Goal: Information Seeking & Learning: Compare options

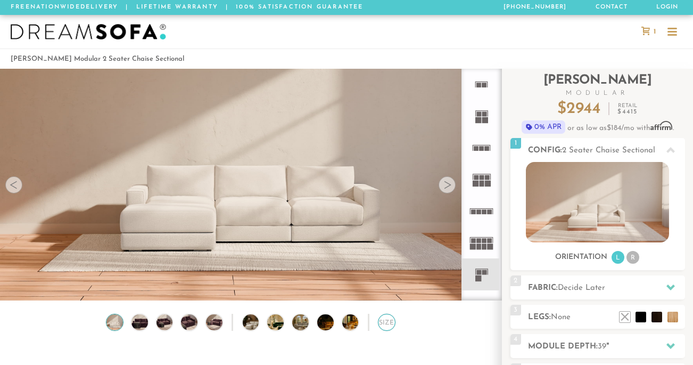
click at [388, 323] on div "Size" at bounding box center [387, 323] width 18 height 18
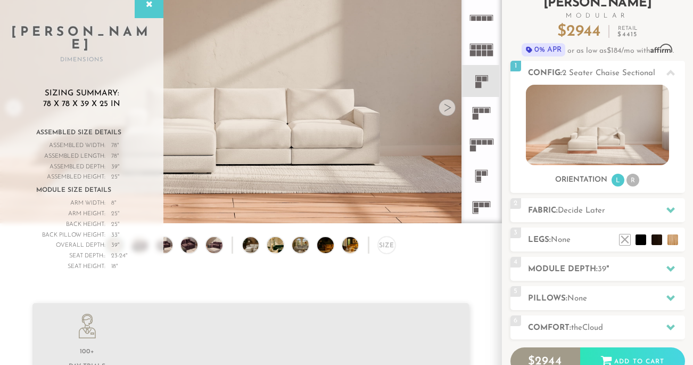
scroll to position [81, 0]
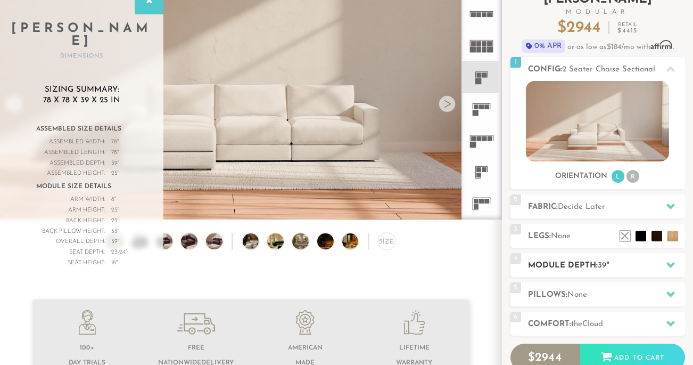
click at [561, 262] on h2 "Module Depth: 39 "" at bounding box center [606, 265] width 157 height 12
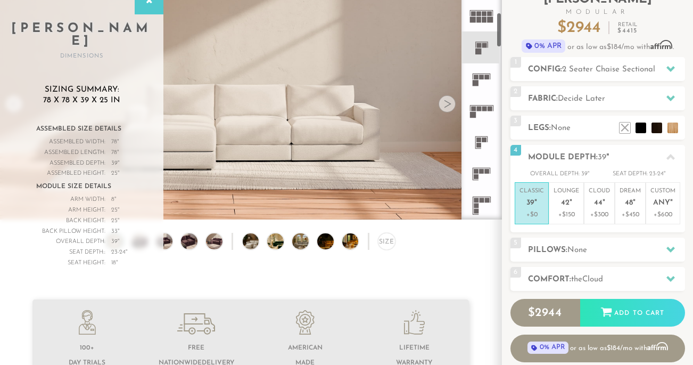
scroll to position [183, 0]
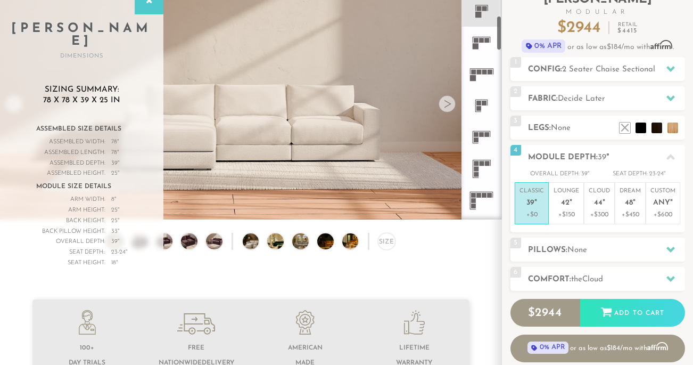
click at [486, 162] on rect at bounding box center [487, 163] width 5 height 5
click at [479, 134] on rect at bounding box center [476, 134] width 5 height 5
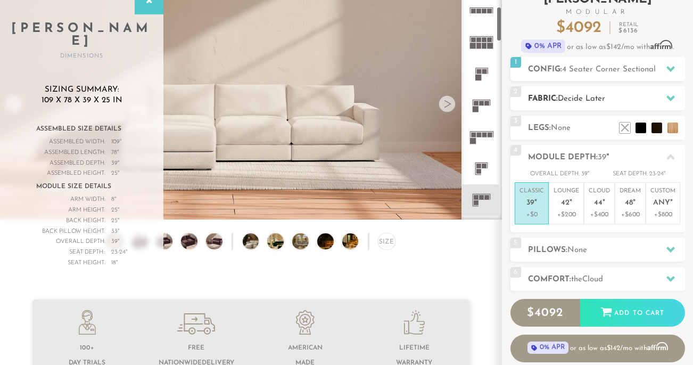
scroll to position [129, 0]
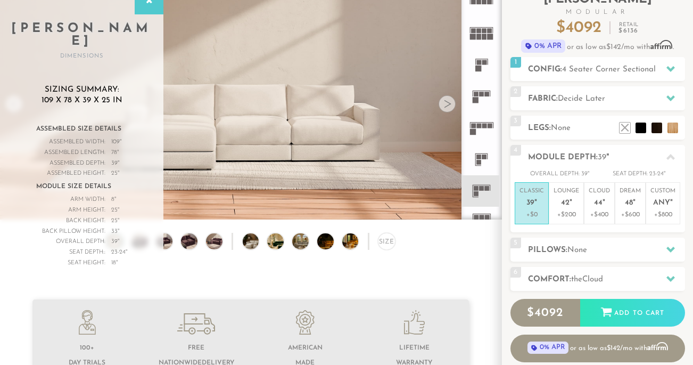
click at [480, 69] on rect at bounding box center [478, 68] width 6 height 6
click at [478, 94] on rect at bounding box center [476, 94] width 5 height 5
click at [479, 63] on rect at bounding box center [479, 62] width 5 height 5
click at [573, 65] on span "2 Seater Chaise Sectional" at bounding box center [608, 69] width 93 height 8
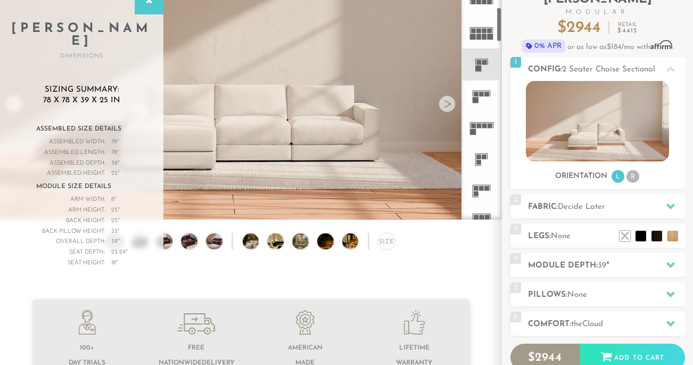
click at [481, 158] on rect at bounding box center [479, 156] width 5 height 5
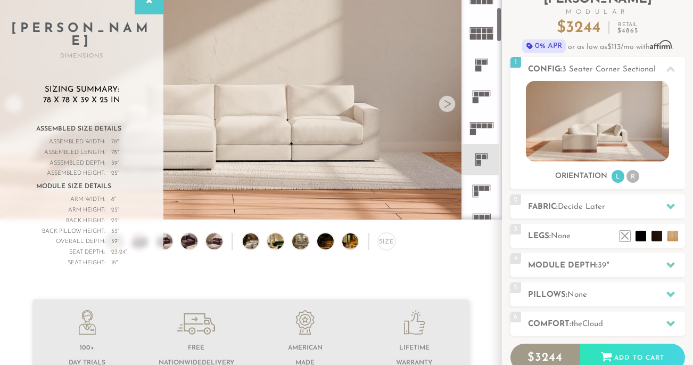
click at [483, 158] on rect at bounding box center [484, 156] width 5 height 5
click at [481, 192] on icon at bounding box center [481, 190] width 31 height 31
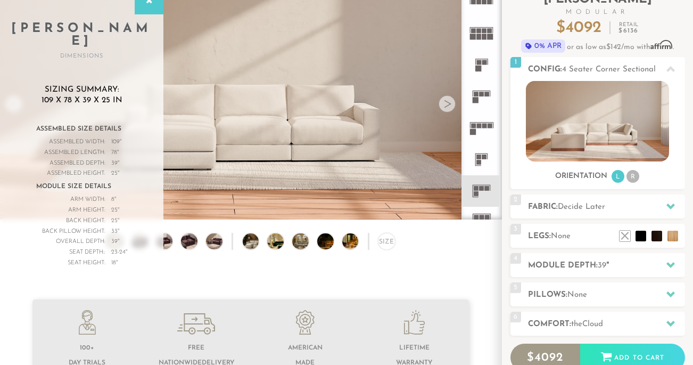
click at [479, 158] on rect at bounding box center [479, 156] width 5 height 5
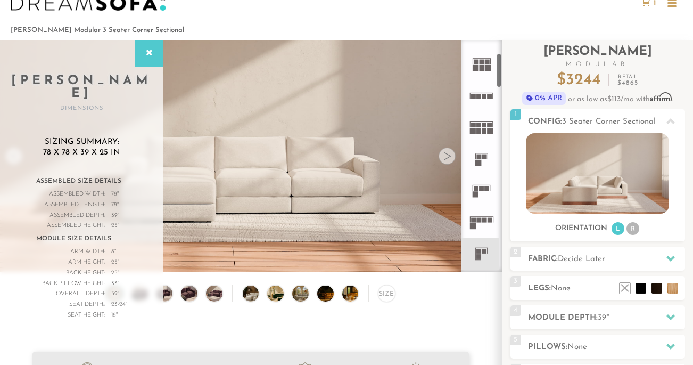
scroll to position [85, 0]
click at [477, 161] on icon at bounding box center [481, 159] width 31 height 31
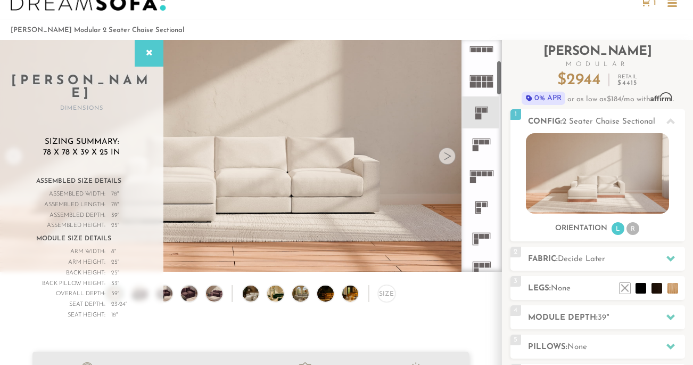
scroll to position [134, 0]
click at [478, 208] on rect at bounding box center [479, 209] width 5 height 5
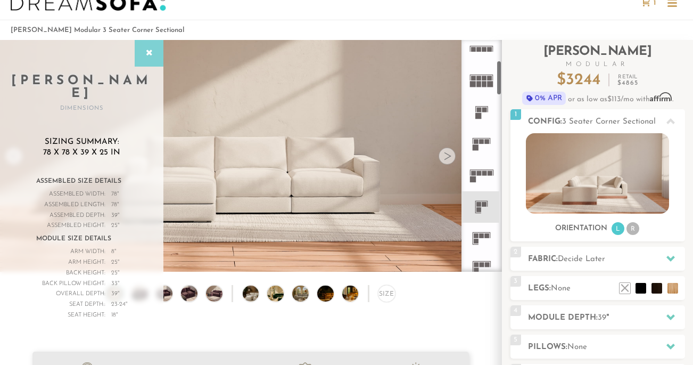
click at [149, 53] on icon at bounding box center [149, 53] width 12 height 9
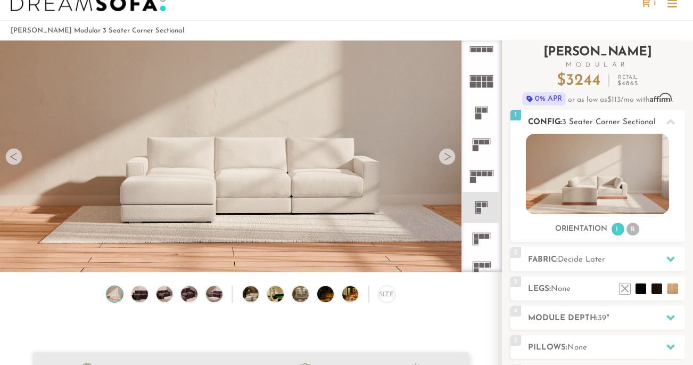
scroll to position [27, 0]
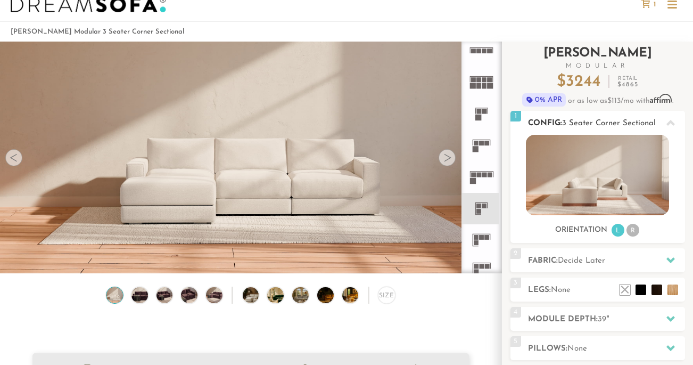
click at [563, 128] on h2 "Config: 3 Seater Corner Sectional" at bounding box center [606, 123] width 157 height 12
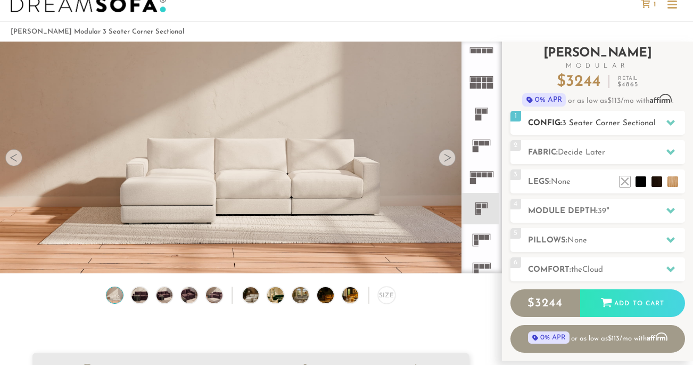
click at [576, 118] on h2 "Config: 3 Seater Corner Sectional" at bounding box center [606, 123] width 157 height 12
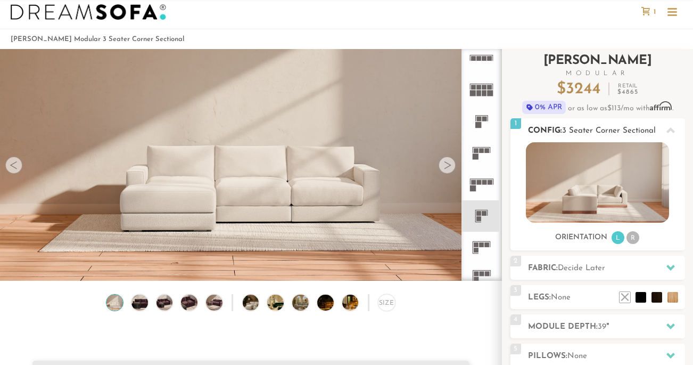
scroll to position [20, 0]
click at [479, 122] on rect at bounding box center [478, 124] width 6 height 6
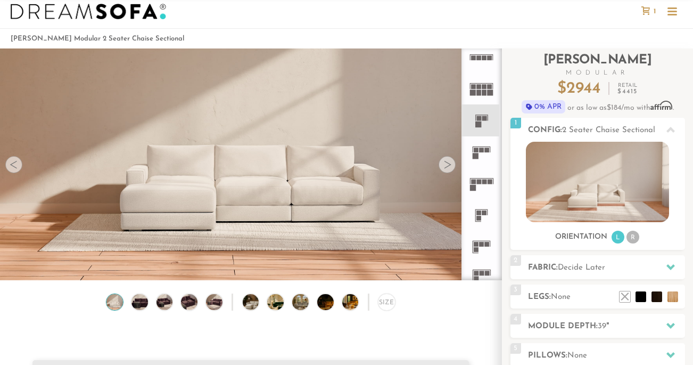
click at [481, 240] on icon at bounding box center [481, 246] width 31 height 31
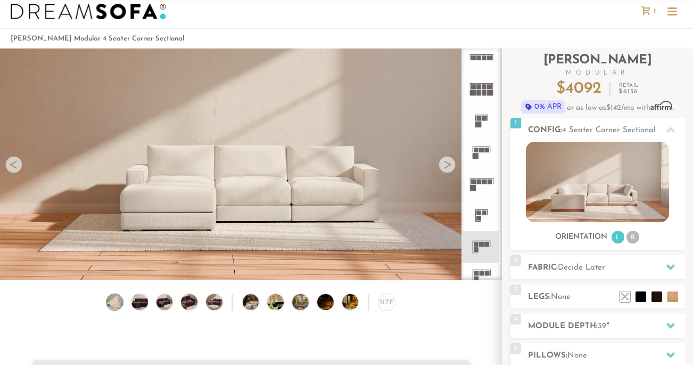
click at [480, 210] on icon at bounding box center [481, 215] width 31 height 31
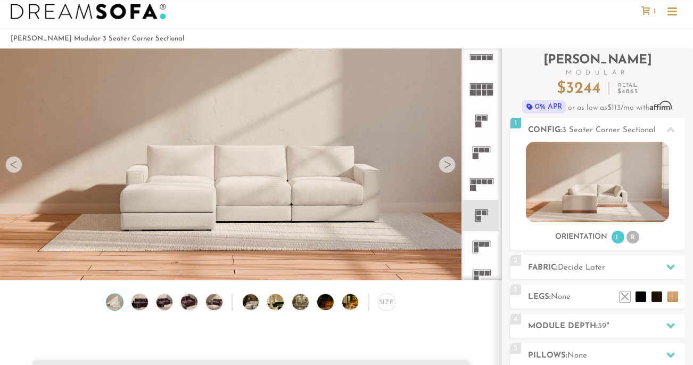
click at [477, 120] on rect at bounding box center [479, 118] width 5 height 5
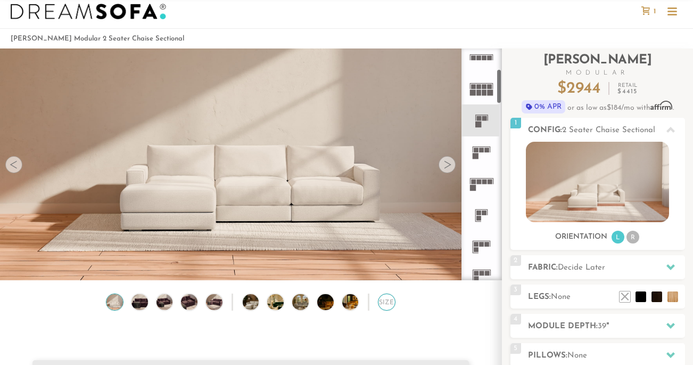
click at [385, 302] on div "Size" at bounding box center [387, 302] width 18 height 18
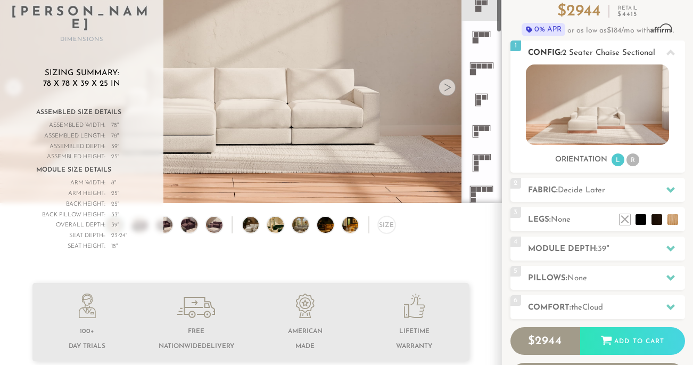
scroll to position [100, 0]
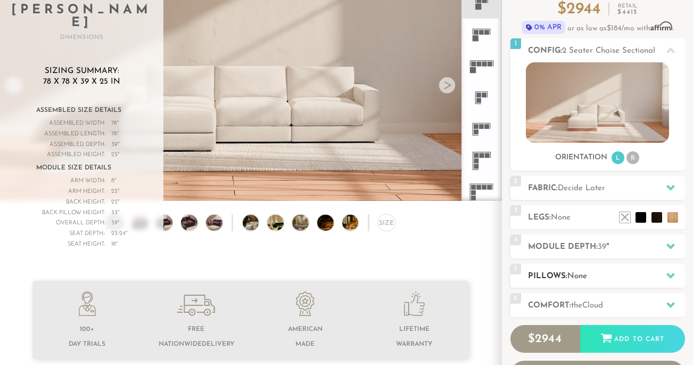
click at [565, 276] on h2 "Pillows: None" at bounding box center [606, 276] width 157 height 12
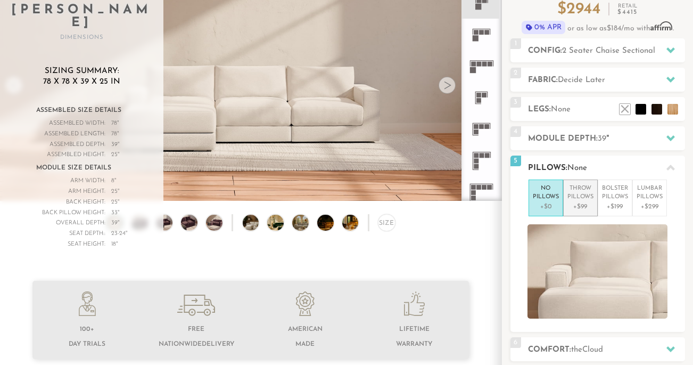
click at [577, 202] on p "+$99" at bounding box center [581, 207] width 26 height 10
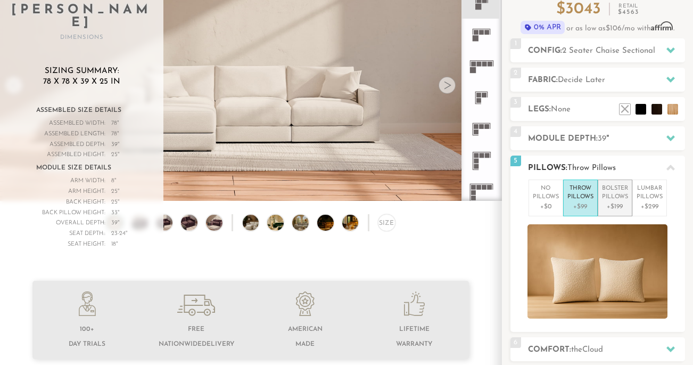
click at [616, 195] on p "Bolster Pillows" at bounding box center [615, 193] width 26 height 18
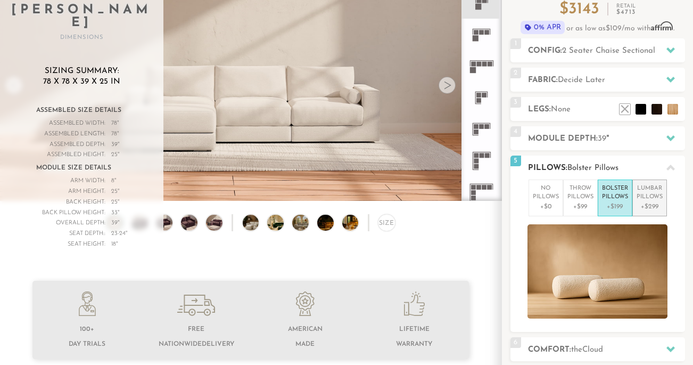
click at [650, 194] on p "Lumbar Pillows" at bounding box center [650, 193] width 26 height 18
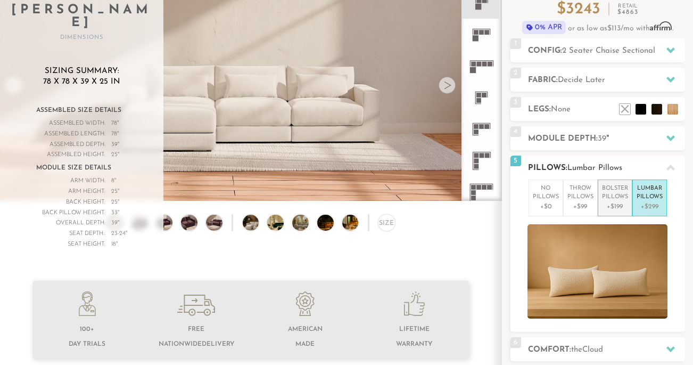
click at [619, 200] on p "Bolster Pillows" at bounding box center [615, 193] width 26 height 18
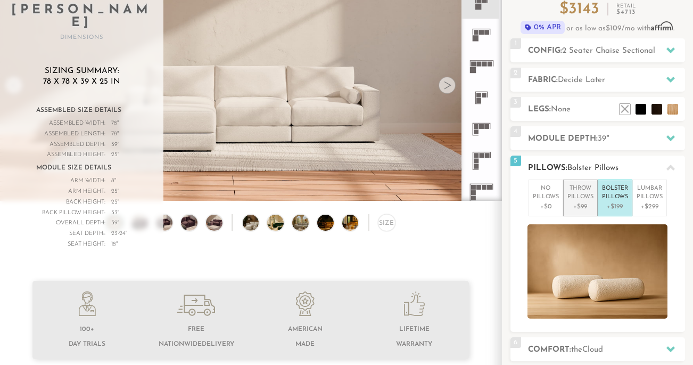
click at [580, 198] on p "Throw Pillows" at bounding box center [581, 193] width 26 height 18
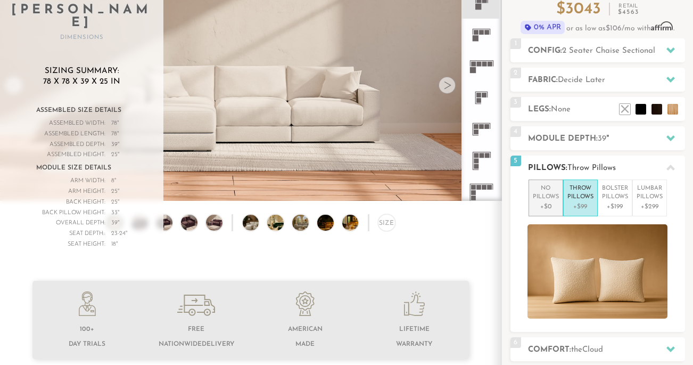
click at [539, 195] on p "No Pillows" at bounding box center [546, 193] width 26 height 18
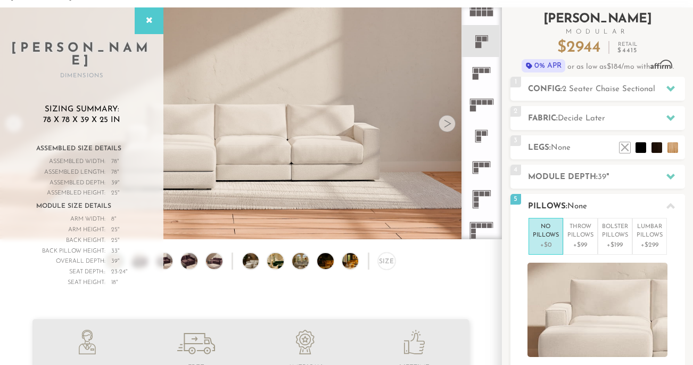
scroll to position [0, 0]
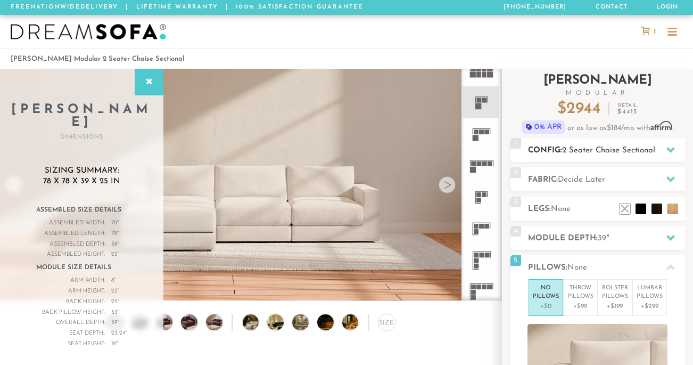
click at [569, 145] on h2 "Config: 2 Seater Chaise Sectional" at bounding box center [606, 150] width 157 height 12
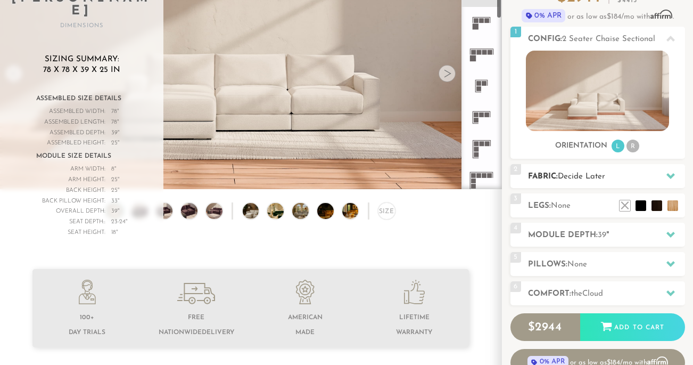
scroll to position [128, 0]
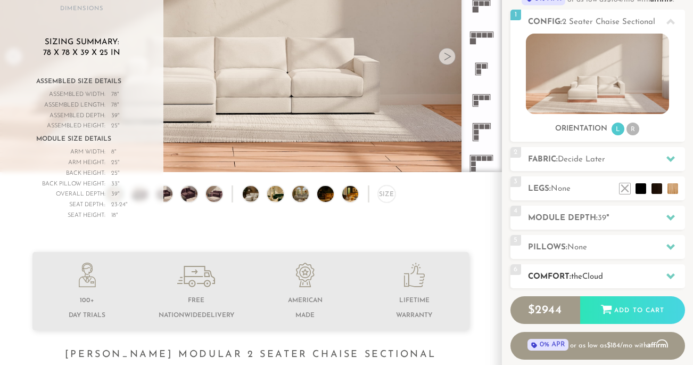
click at [599, 269] on div "6 Comfort: the Cloud soft" at bounding box center [598, 276] width 175 height 24
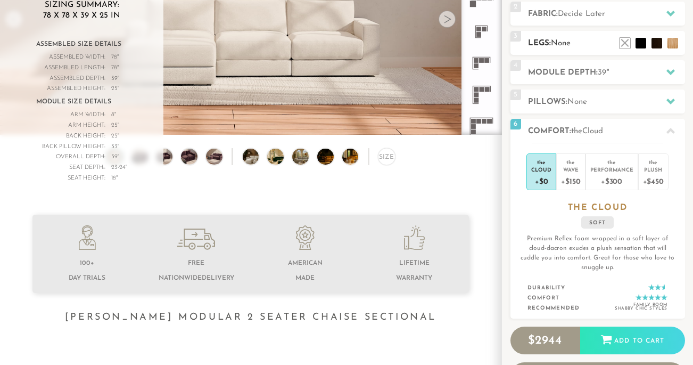
scroll to position [0, 0]
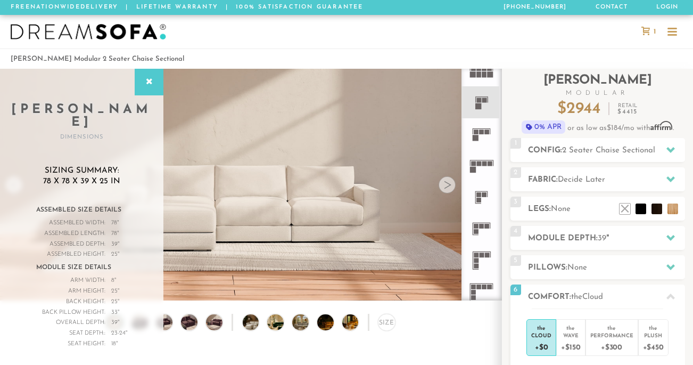
click at [672, 29] on div at bounding box center [673, 29] width 10 height 2
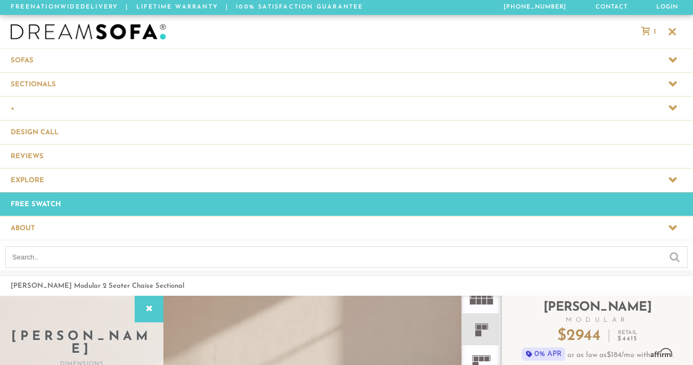
click at [210, 259] on input "text" at bounding box center [346, 257] width 683 height 22
paste input "[PERSON_NAME] Modular 4 Seater Corner Sectional"
type input "[PERSON_NAME] Modular 4 Seater Corner Sectional"
click at [670, 250] on input "submit" at bounding box center [675, 256] width 10 height 13
